Goal: Browse casually: Explore the website without a specific task or goal

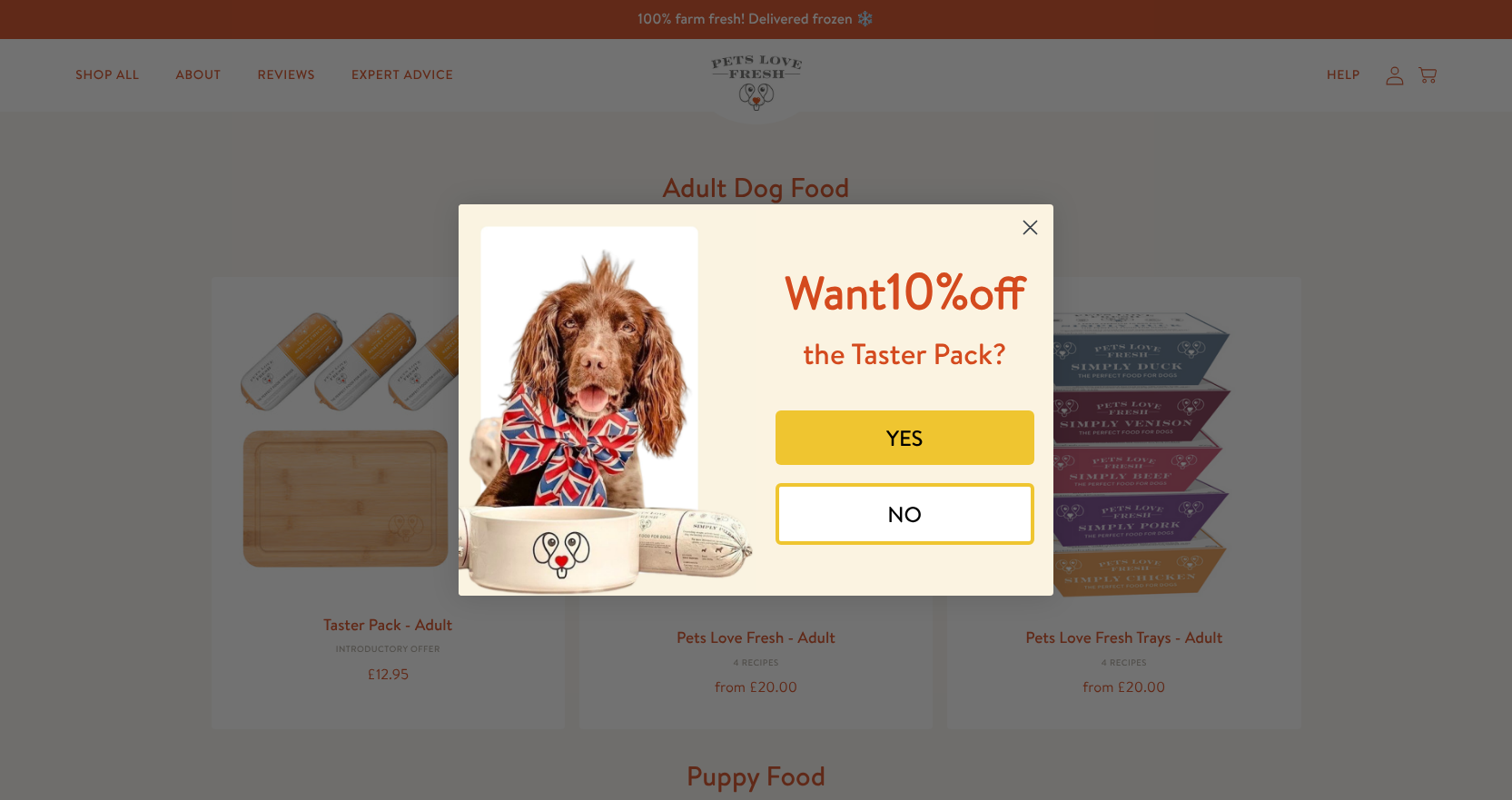
click at [1022, 222] on circle "Close dialog" at bounding box center [1030, 227] width 30 height 30
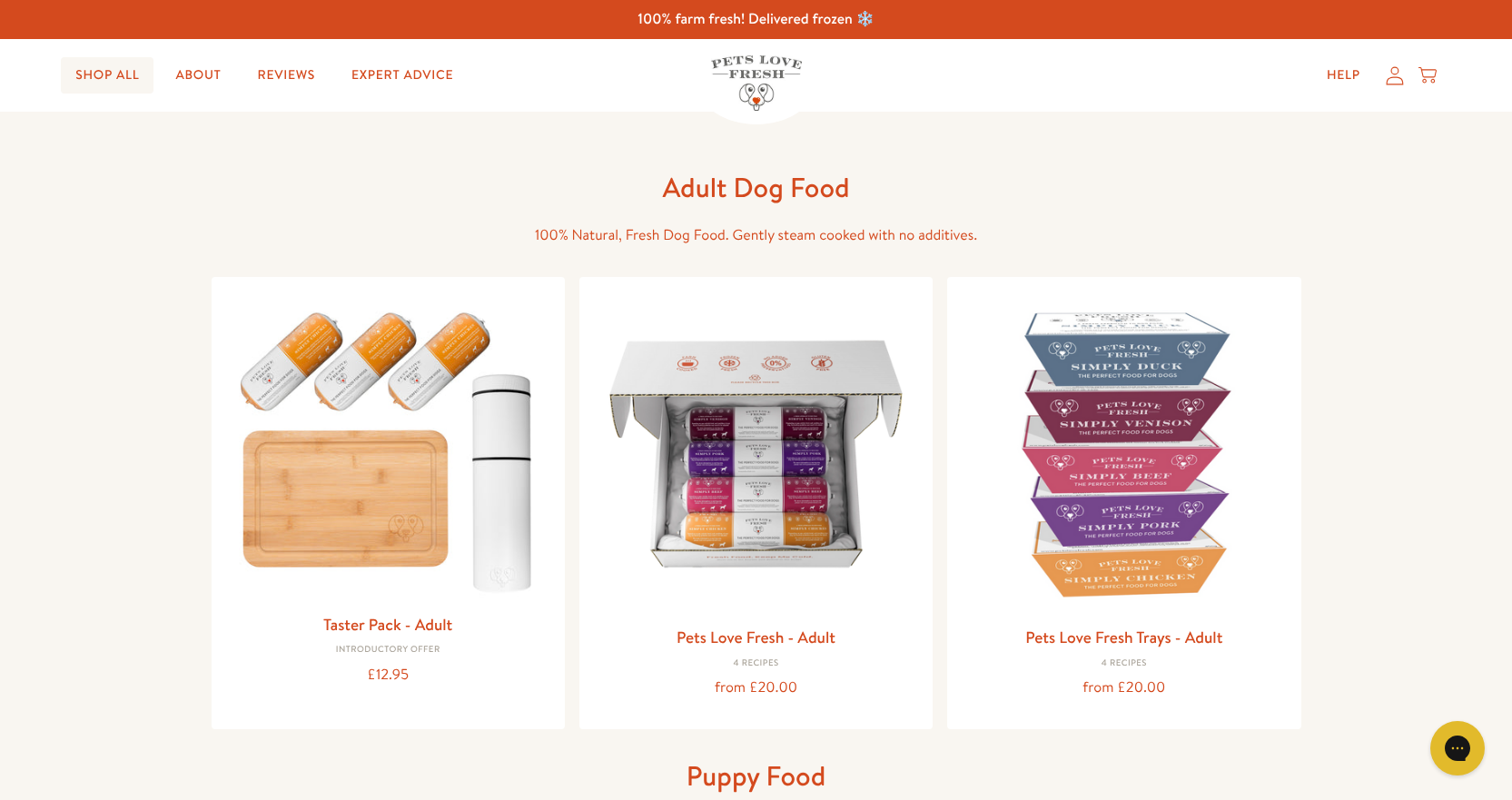
click at [132, 80] on link "Shop All" at bounding box center [107, 76] width 92 height 37
click at [87, 69] on link "Shop All" at bounding box center [107, 76] width 92 height 37
click at [798, 296] on img at bounding box center [756, 451] width 324 height 324
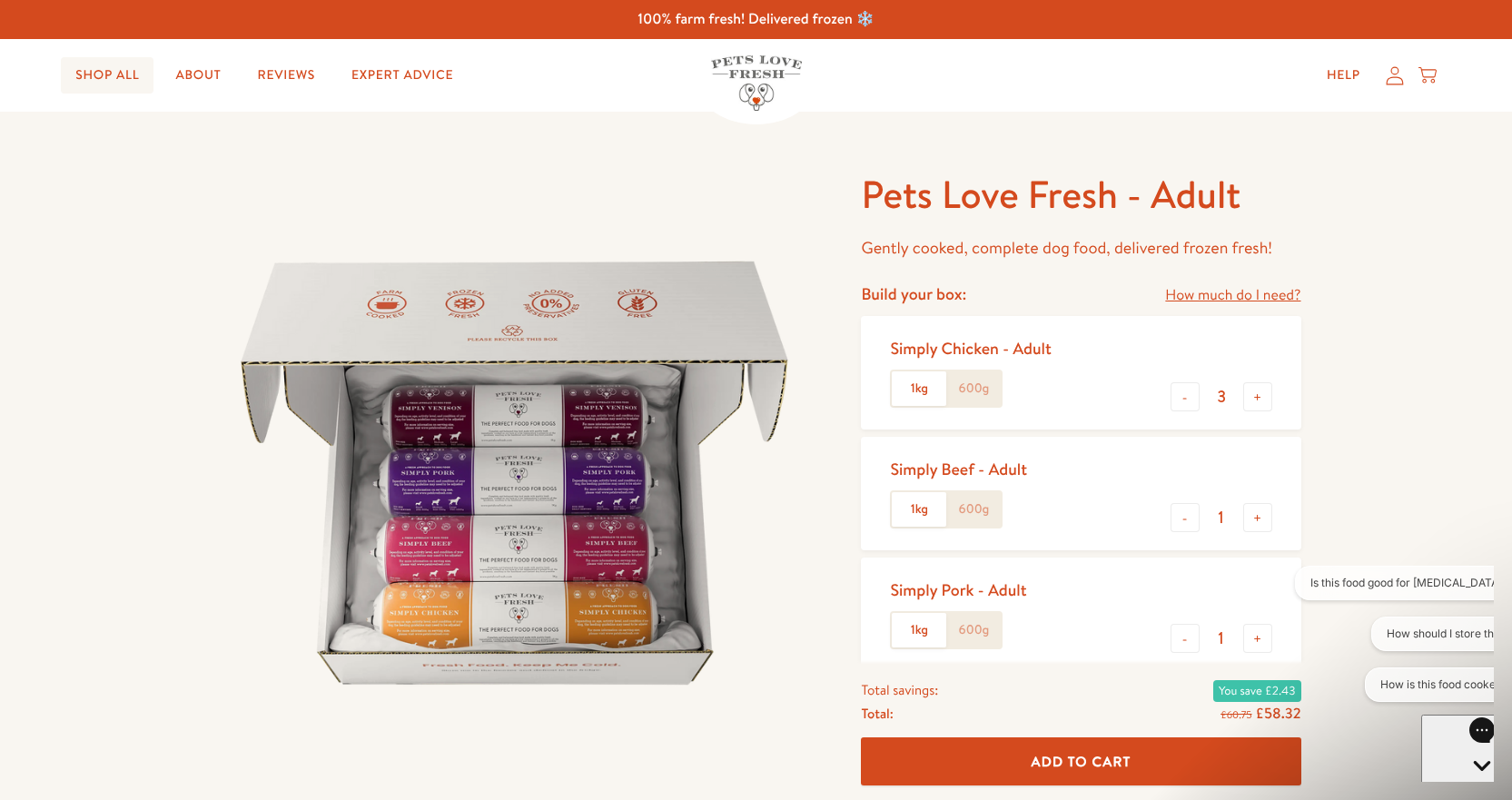
click at [111, 76] on link "Shop All" at bounding box center [107, 76] width 92 height 37
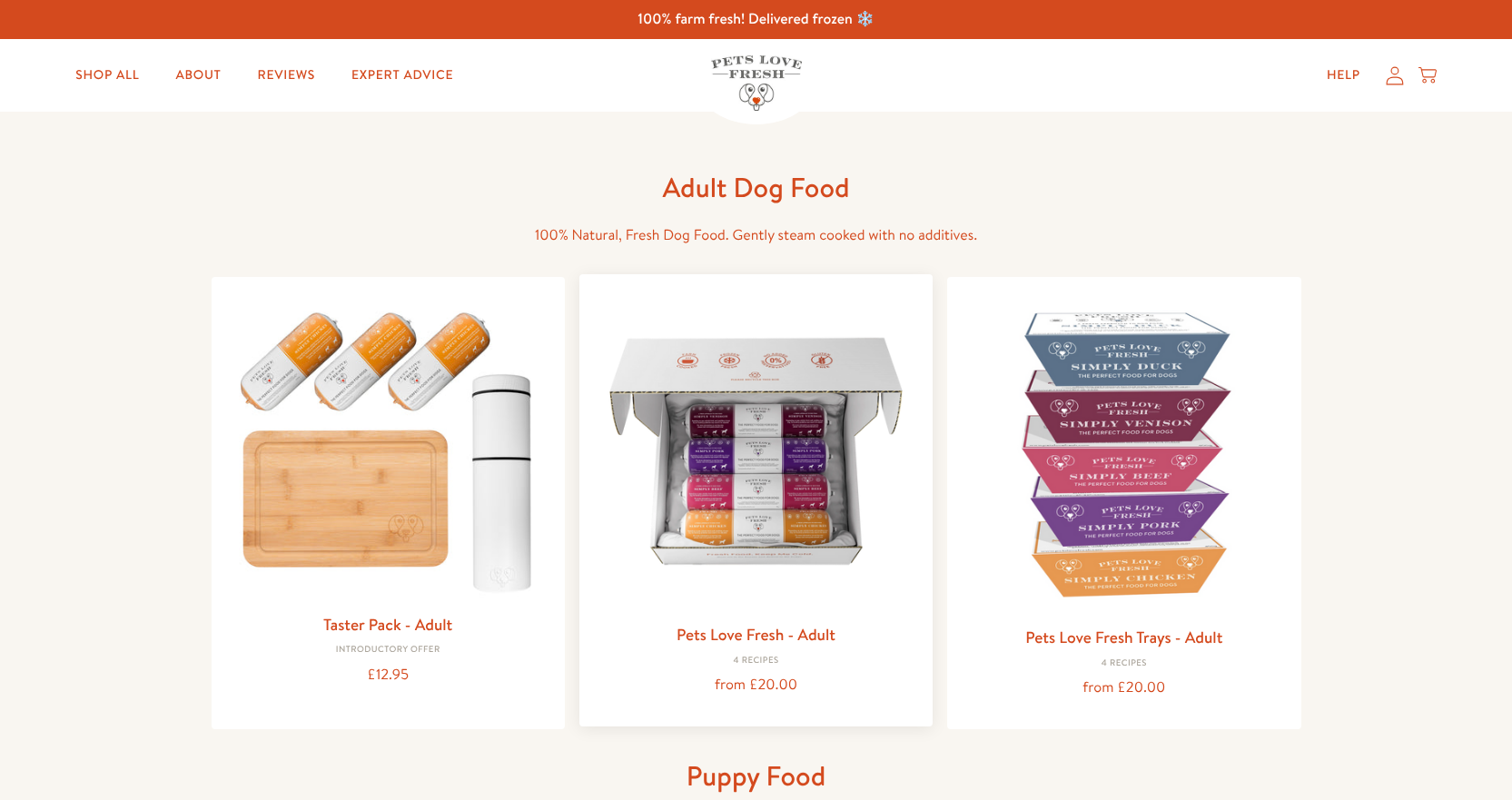
click at [806, 477] on img at bounding box center [756, 451] width 324 height 324
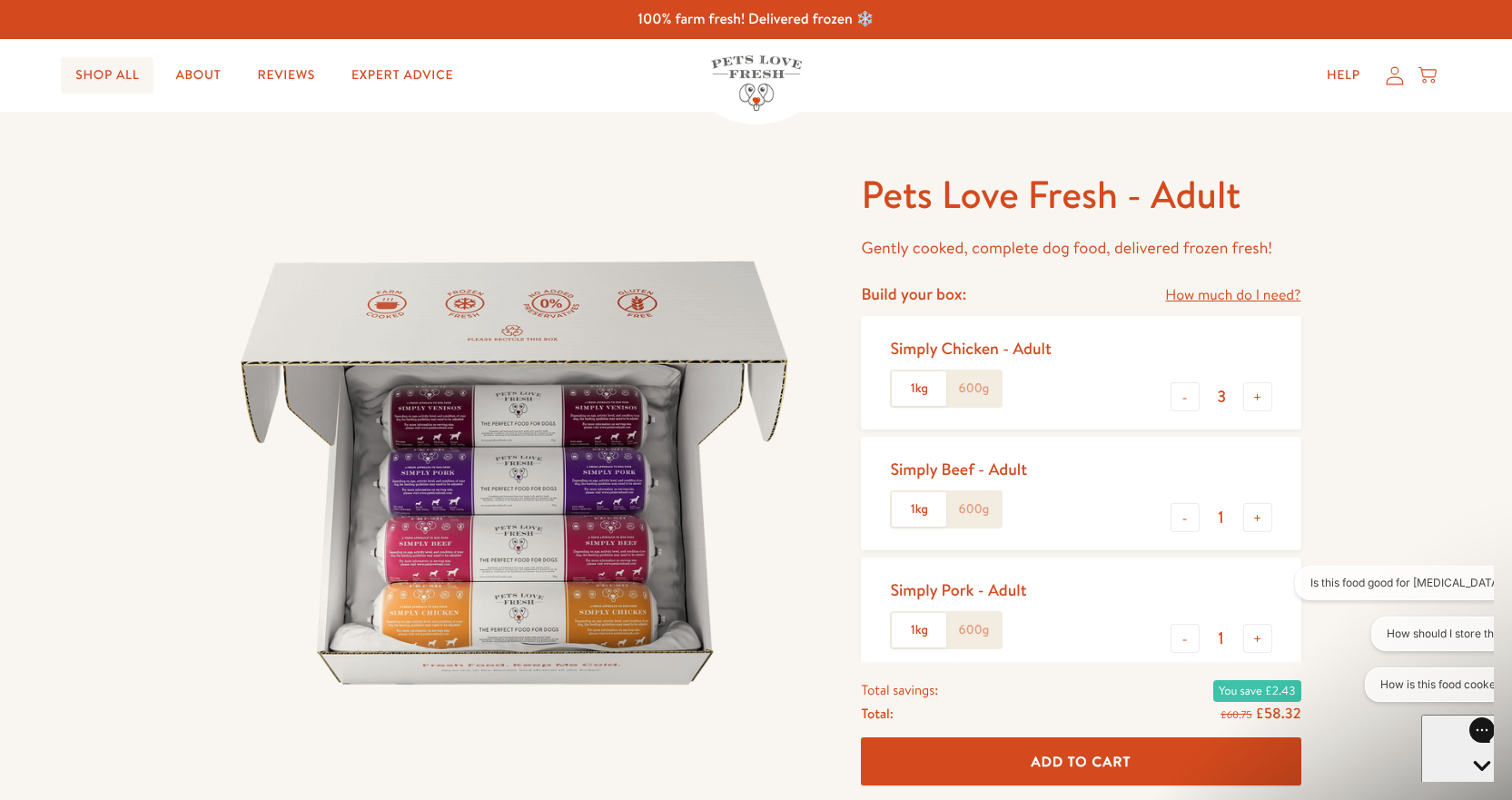
click at [115, 68] on link "Shop All" at bounding box center [107, 76] width 92 height 37
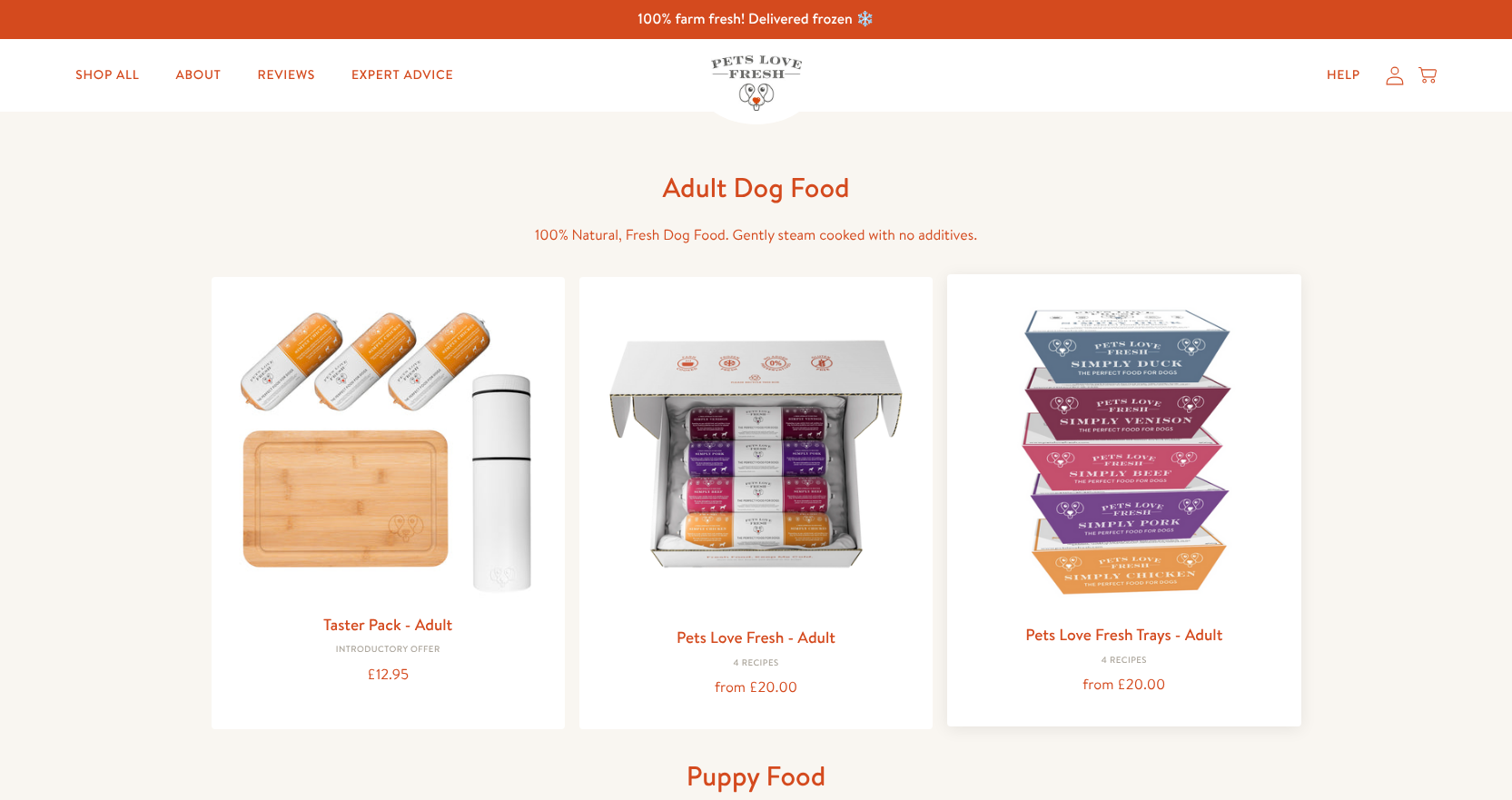
click at [1123, 473] on img at bounding box center [1123, 451] width 324 height 324
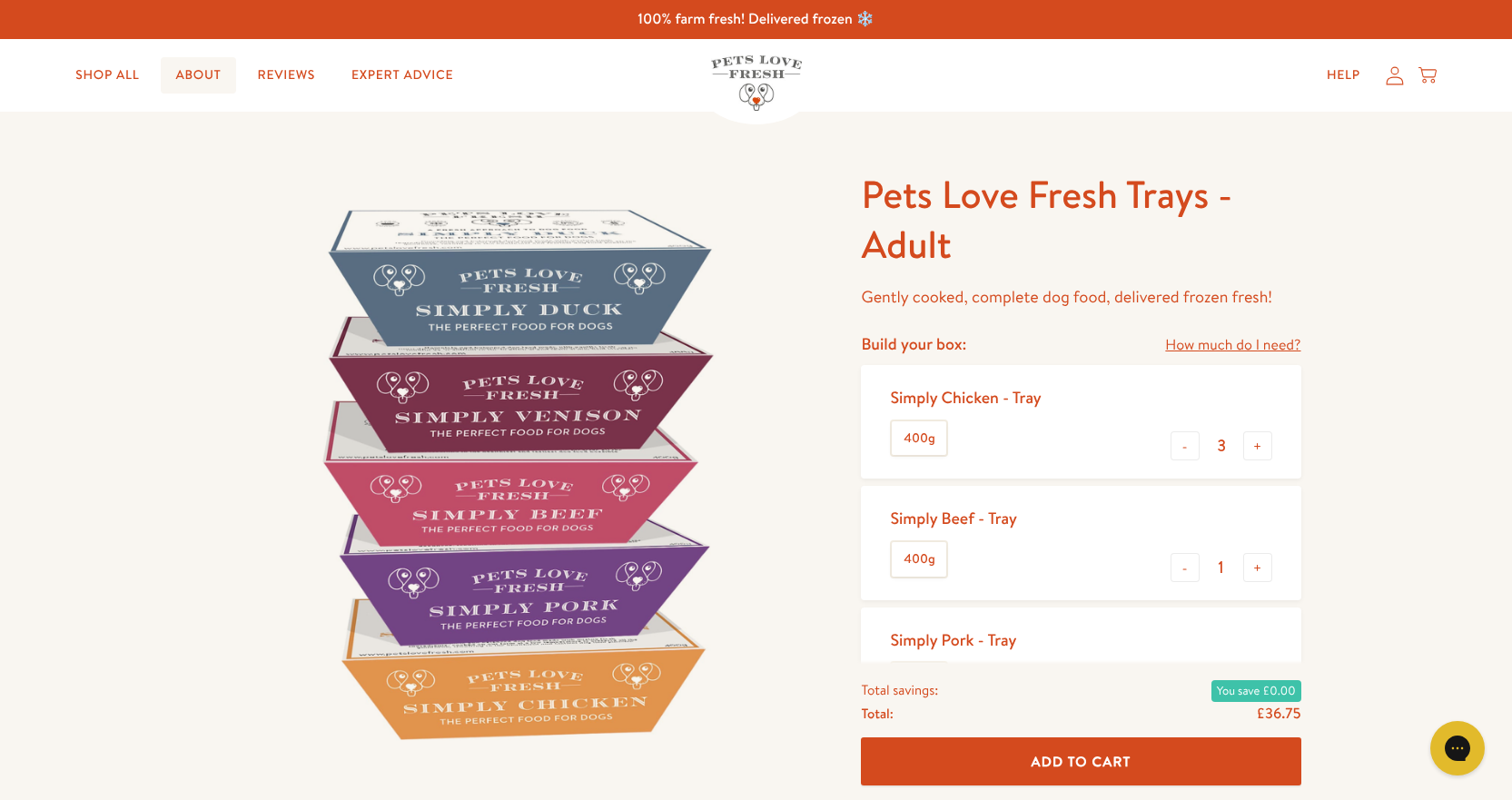
click at [205, 86] on link "About" at bounding box center [198, 76] width 74 height 37
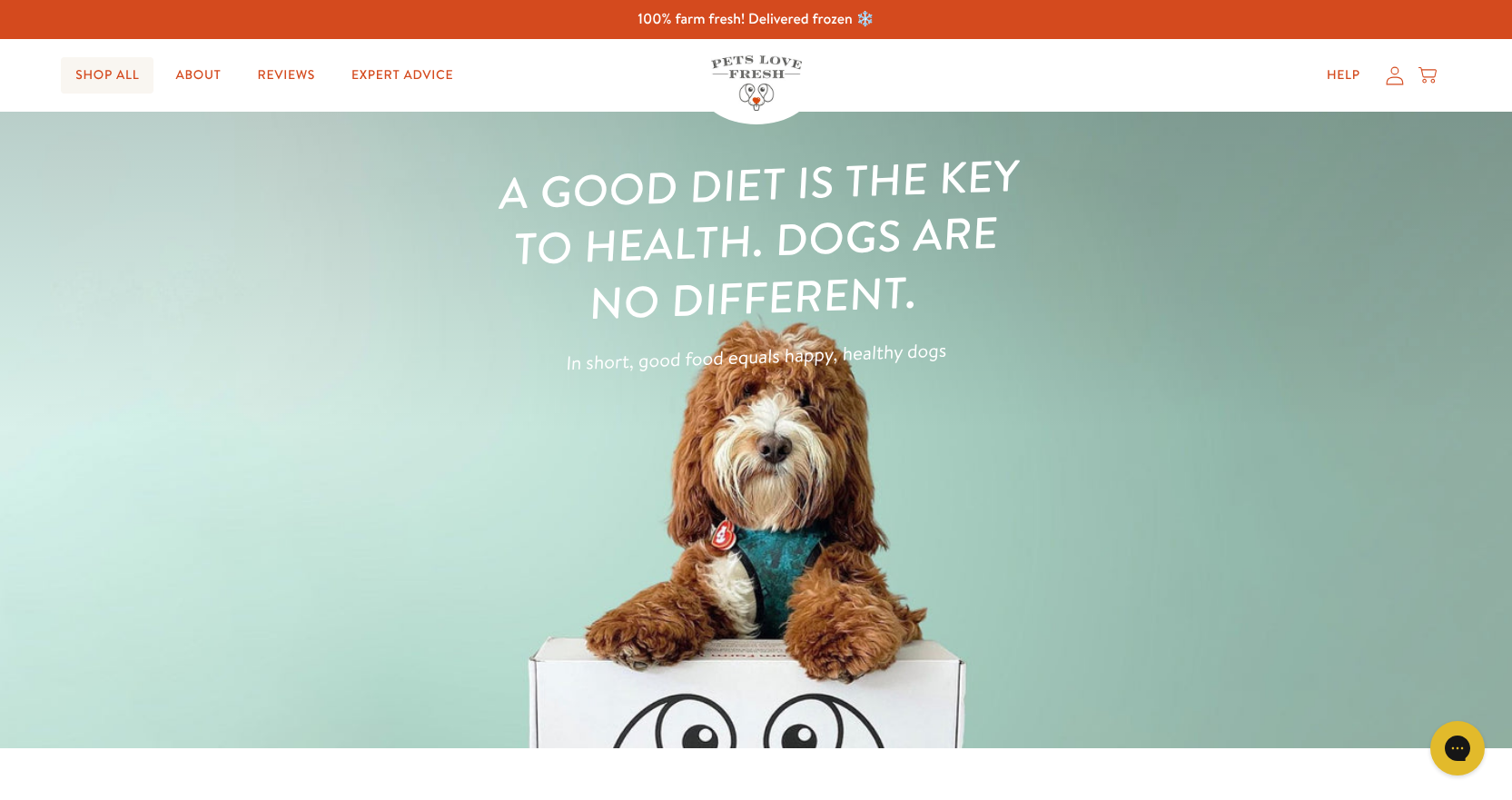
click at [122, 77] on link "Shop All" at bounding box center [107, 76] width 92 height 37
